Goal: Information Seeking & Learning: Learn about a topic

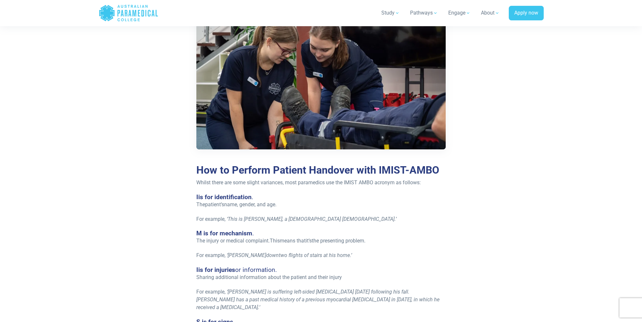
scroll to position [453, 0]
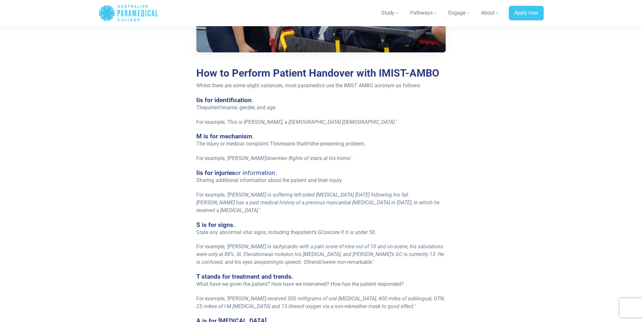
click at [379, 157] on p "For example, ‘ [PERSON_NAME] down two flights of stairs at his home. ’" at bounding box center [321, 159] width 250 height 8
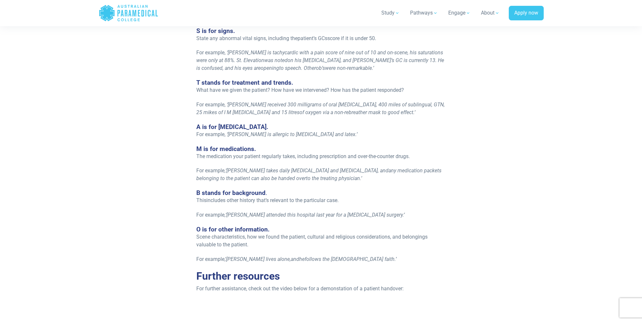
scroll to position [842, 0]
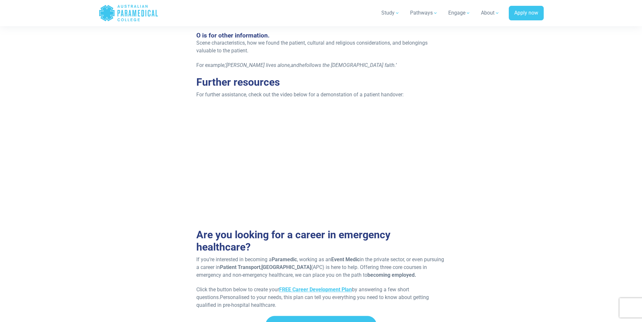
click at [120, 156] on div at bounding box center [321, 164] width 453 height 116
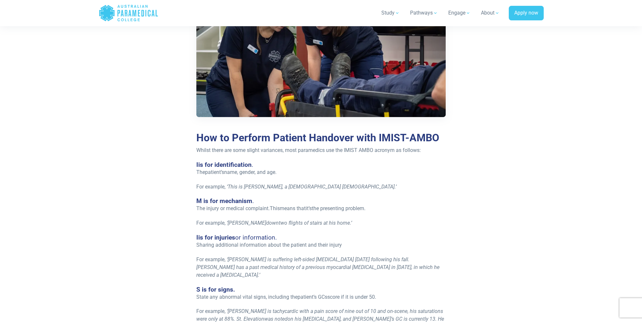
scroll to position [324, 0]
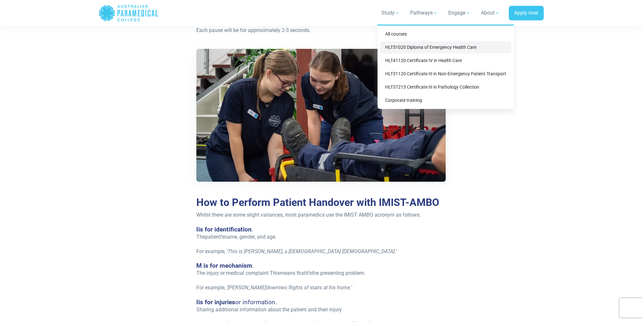
click at [448, 50] on link "HLT51020 Diploma of Emergency Health Care" at bounding box center [445, 47] width 131 height 12
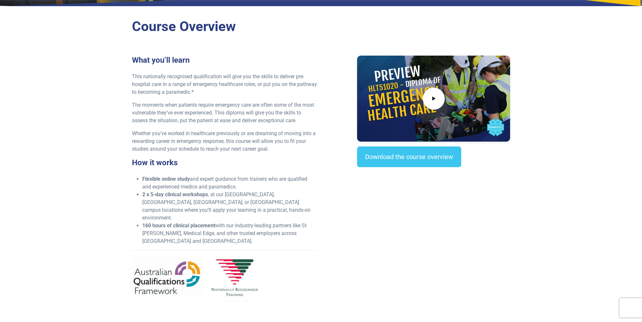
scroll to position [227, 0]
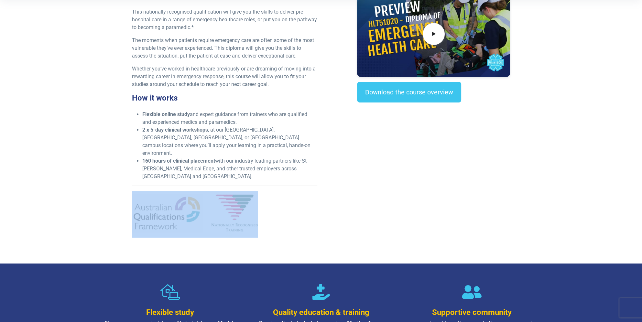
click at [334, 175] on div "What you’ll learn This nationally recognised qualification will give you the sk…" at bounding box center [321, 117] width 386 height 252
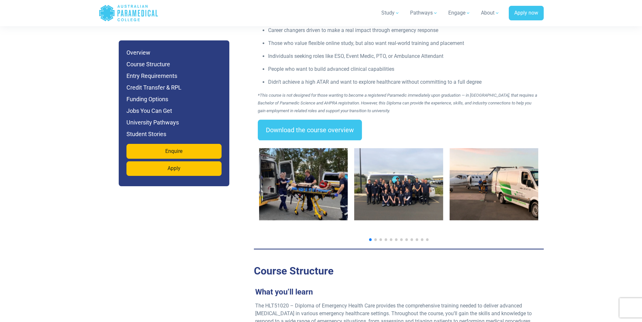
scroll to position [1003, 0]
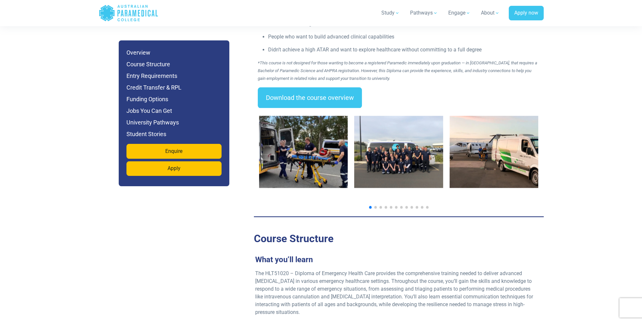
click at [409, 133] on img "2 / 14" at bounding box center [398, 152] width 89 height 72
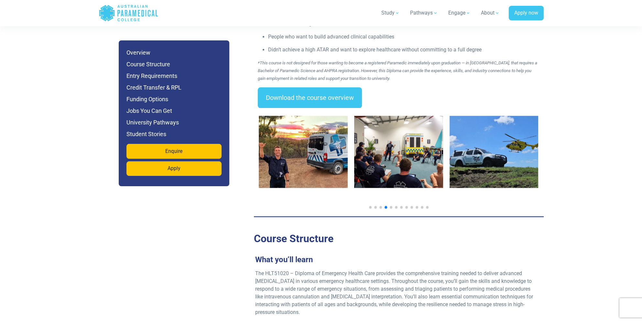
click at [329, 134] on img "4 / 14" at bounding box center [303, 152] width 89 height 72
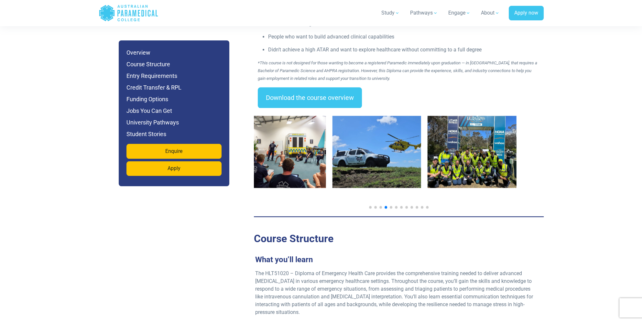
click at [348, 147] on img "6 / 14" at bounding box center [376, 152] width 89 height 72
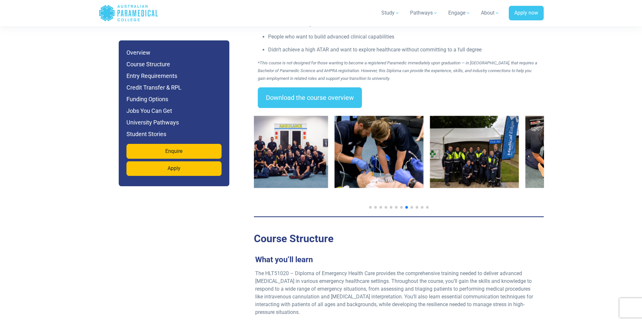
click at [353, 144] on img "10 / 14" at bounding box center [379, 152] width 89 height 72
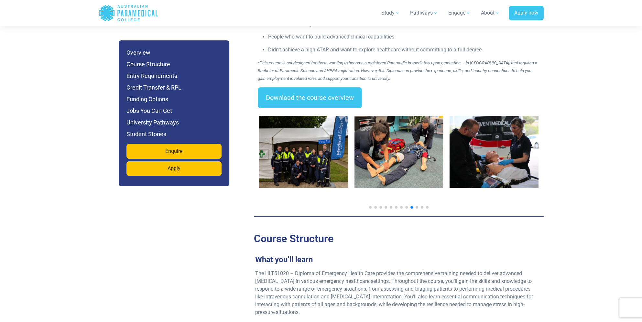
click at [296, 145] on img "11 / 14" at bounding box center [303, 152] width 89 height 72
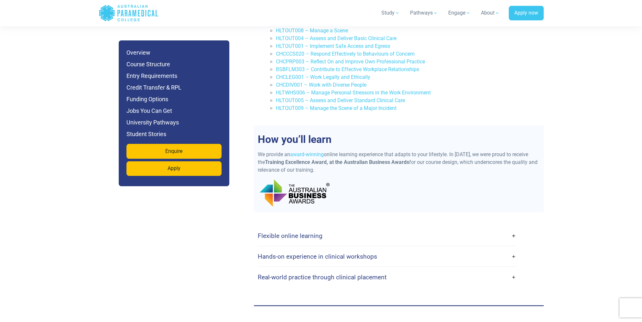
scroll to position [1586, 0]
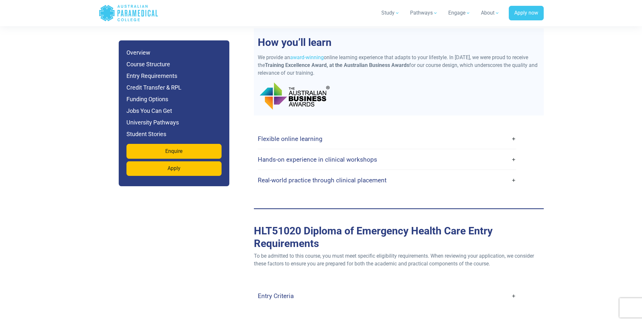
click at [327, 131] on link "Flexible online learning" at bounding box center [387, 138] width 259 height 15
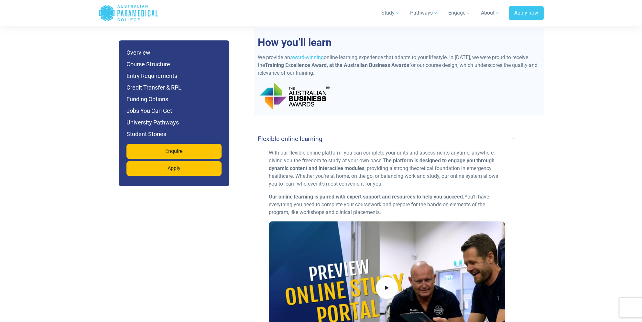
click at [331, 131] on link "Flexible online learning" at bounding box center [387, 138] width 259 height 15
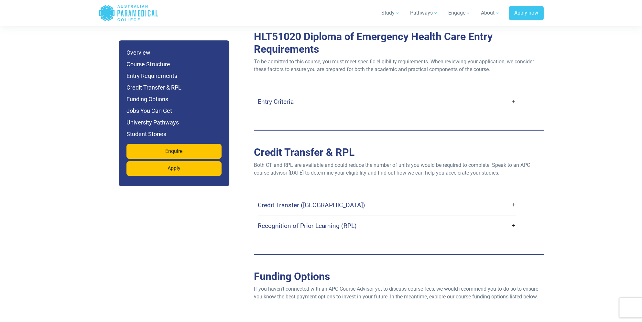
scroll to position [1974, 0]
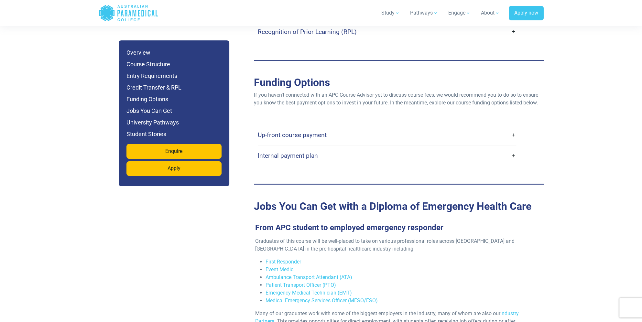
click at [300, 152] on h4 "Internal payment plan" at bounding box center [288, 155] width 60 height 7
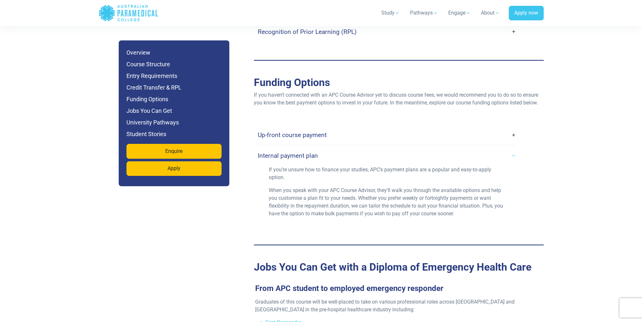
click at [300, 152] on h4 "Internal payment plan" at bounding box center [288, 155] width 60 height 7
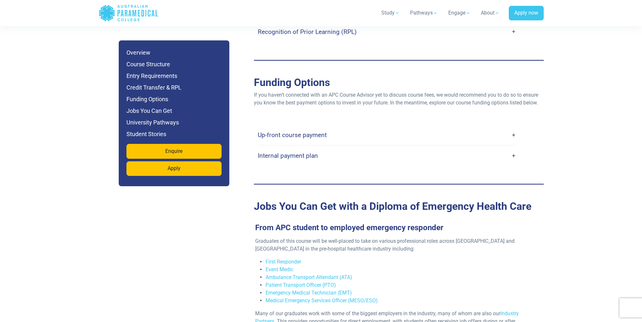
click at [311, 131] on h4 "Up-front course payment" at bounding box center [292, 134] width 69 height 7
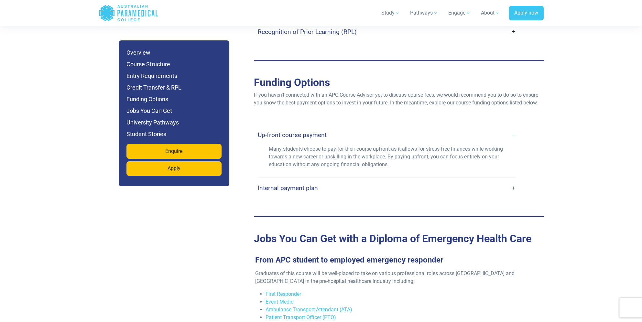
click at [311, 131] on h4 "Up-front course payment" at bounding box center [292, 134] width 69 height 7
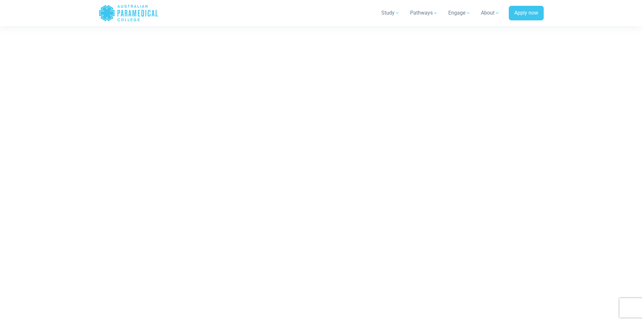
scroll to position [4013, 0]
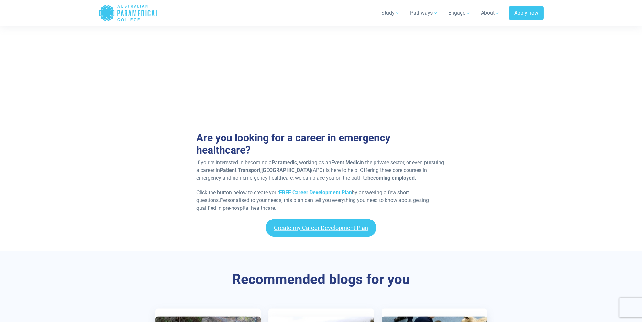
scroll to position [712, 0]
